Goal: Transaction & Acquisition: Purchase product/service

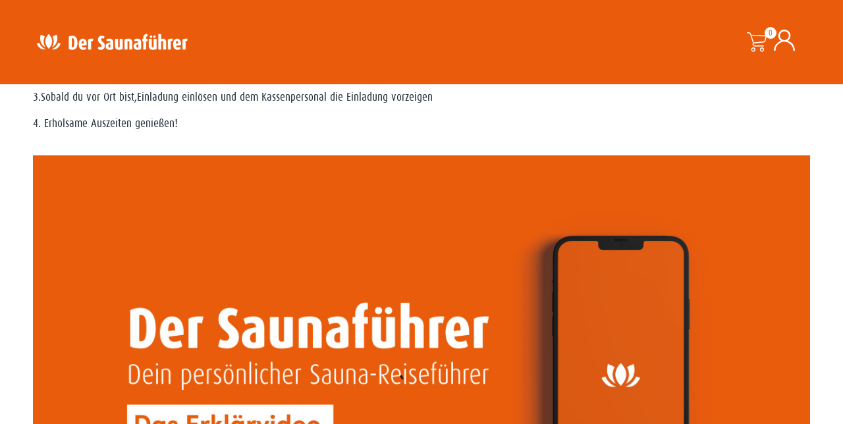
scroll to position [1031, 0]
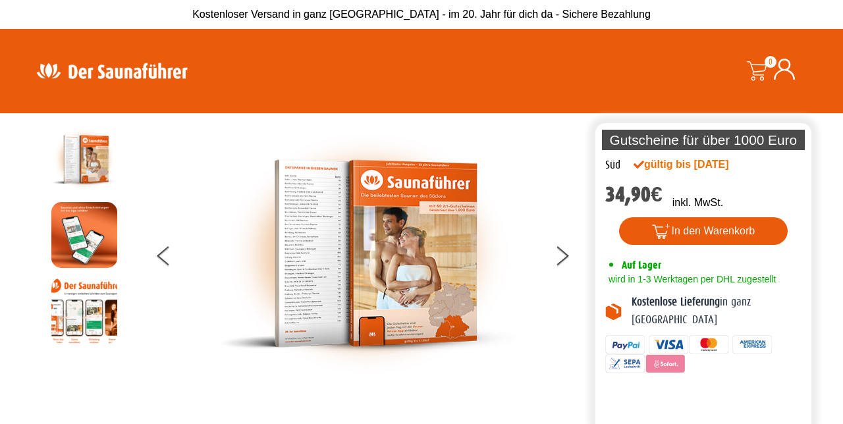
click at [406, 268] on img at bounding box center [367, 253] width 296 height 254
click at [578, 270] on button at bounding box center [570, 258] width 33 height 33
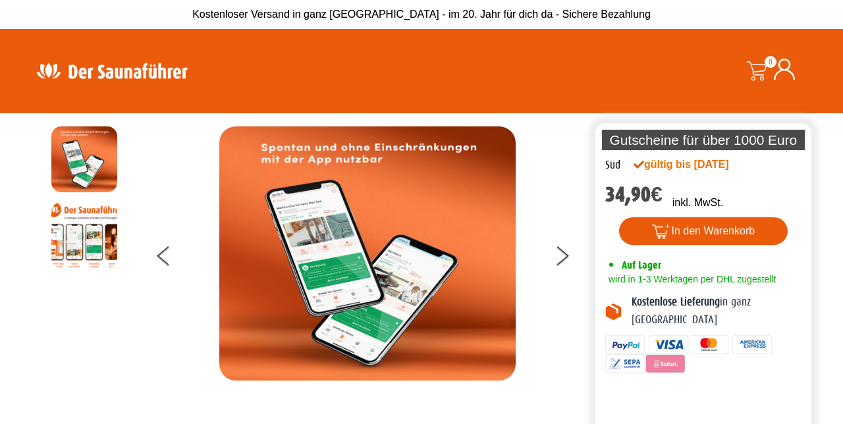
click at [569, 275] on button at bounding box center [570, 258] width 33 height 33
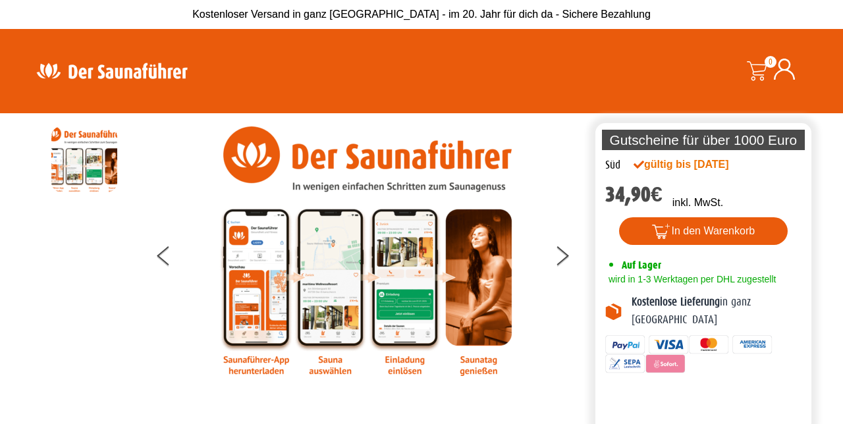
click at [570, 275] on button at bounding box center [570, 258] width 33 height 33
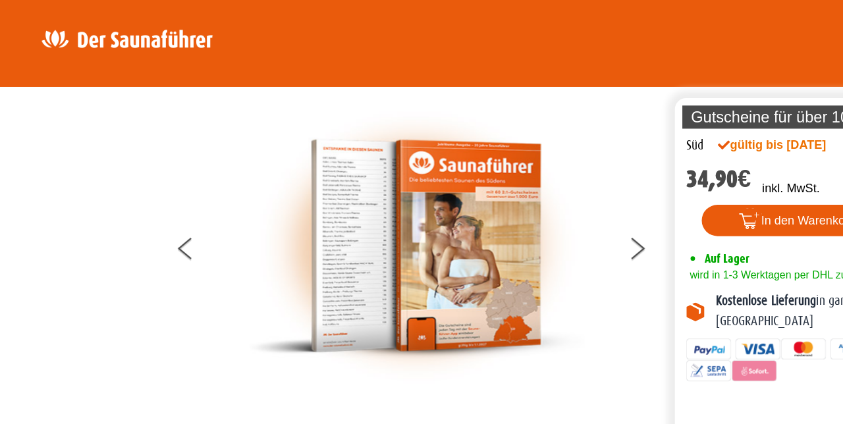
click at [565, 275] on button at bounding box center [570, 258] width 33 height 33
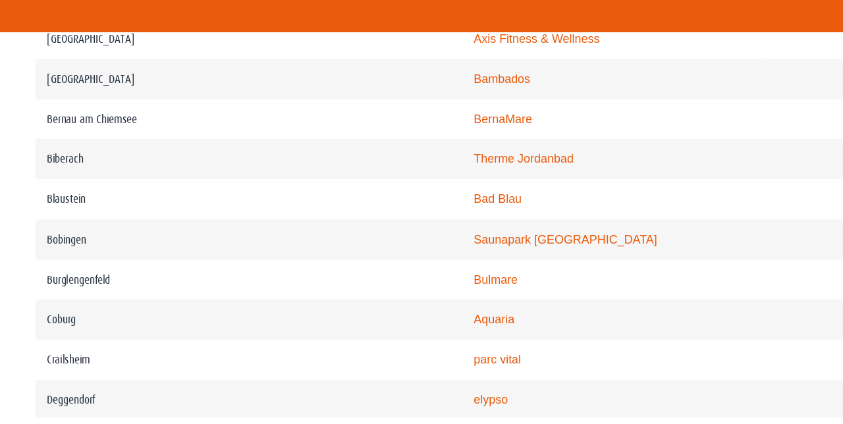
scroll to position [1181, 0]
